Goal: Transaction & Acquisition: Purchase product/service

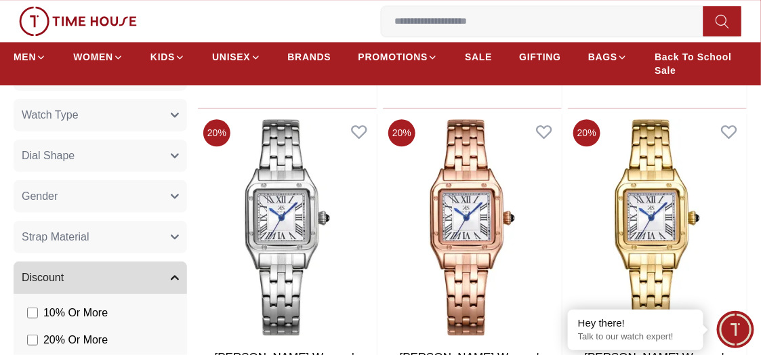
scroll to position [813, 0]
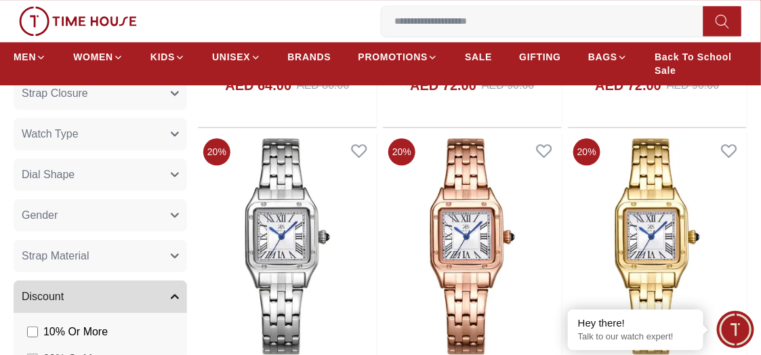
click at [177, 214] on icon "button" at bounding box center [174, 215] width 7 height 3
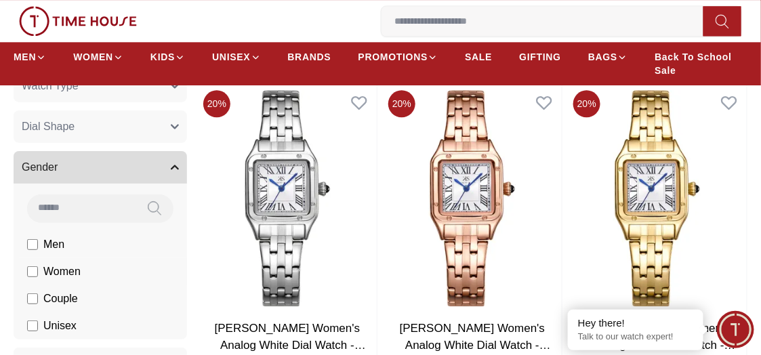
scroll to position [881, 0]
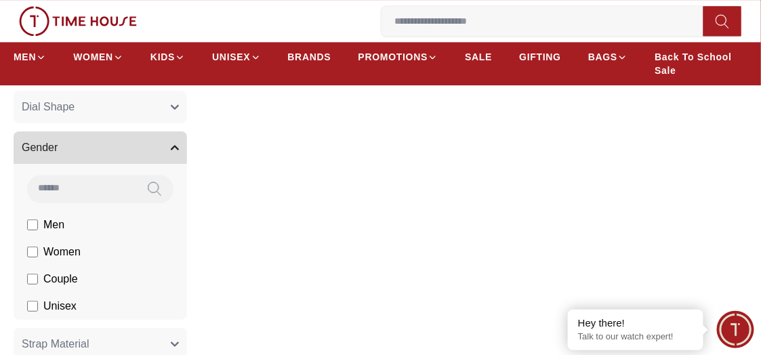
click at [175, 144] on icon "button" at bounding box center [175, 148] width 8 height 8
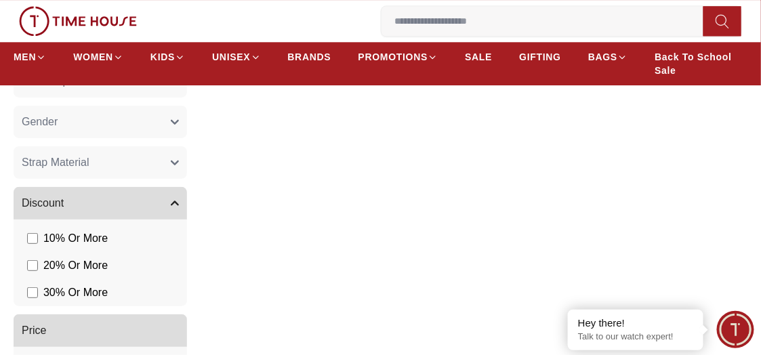
scroll to position [881, 0]
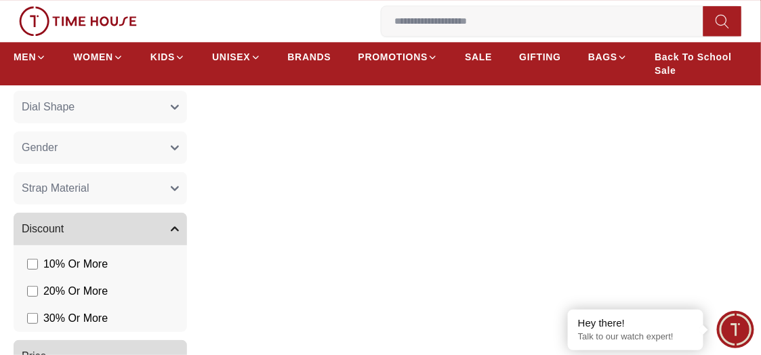
click at [175, 230] on icon "button" at bounding box center [175, 229] width 8 height 8
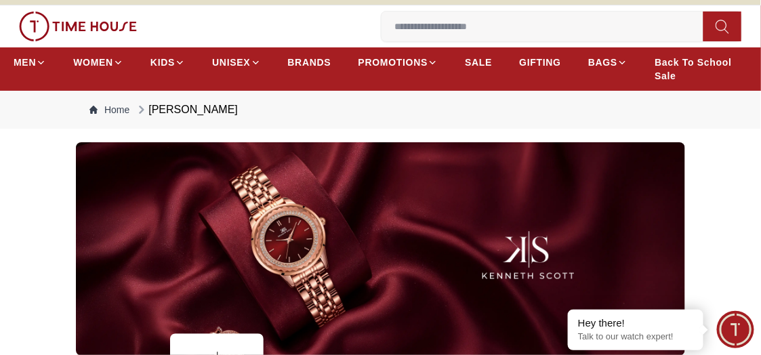
scroll to position [0, 0]
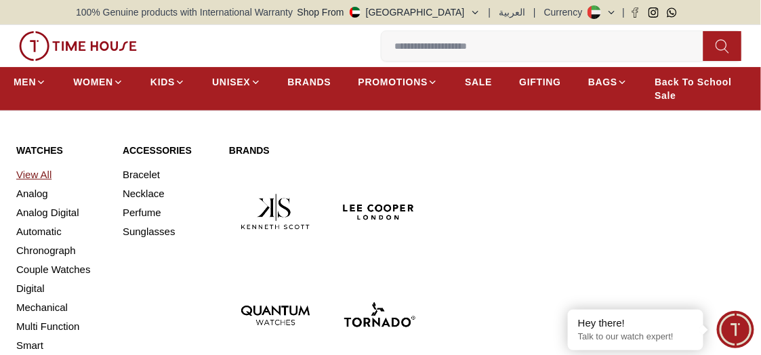
click at [44, 178] on link "View All" at bounding box center [61, 174] width 90 height 19
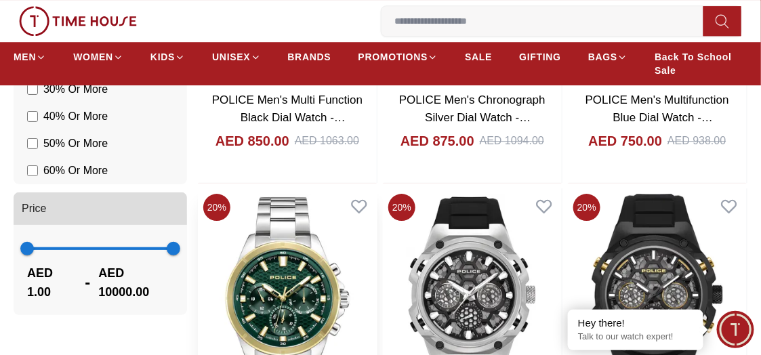
scroll to position [1084, 0]
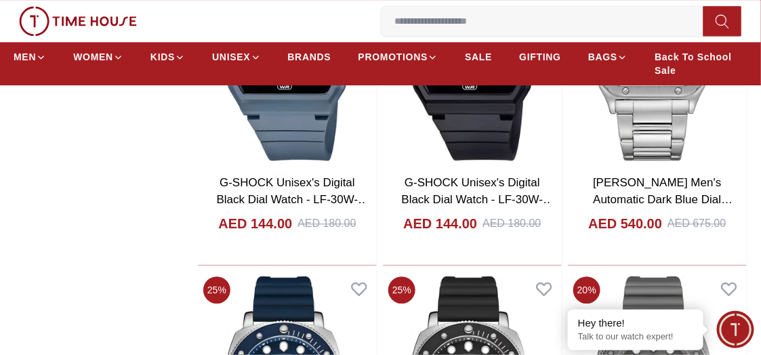
scroll to position [3592, 0]
